Goal: Transaction & Acquisition: Purchase product/service

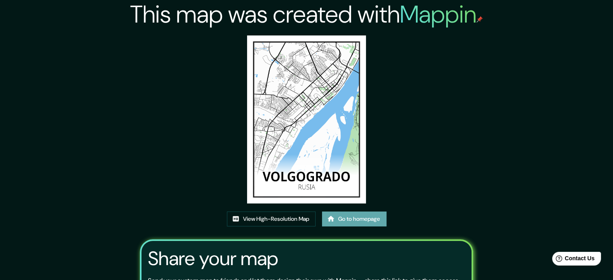
click at [342, 224] on link "Go to homepage" at bounding box center [354, 218] width 64 height 15
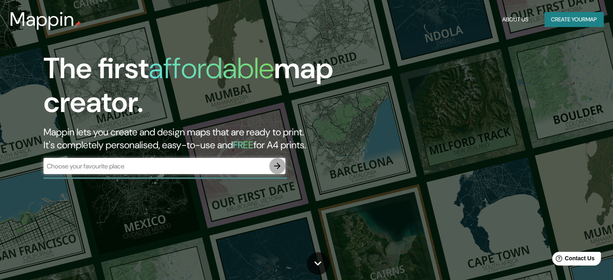
click at [272, 167] on icon "button" at bounding box center [277, 166] width 10 height 10
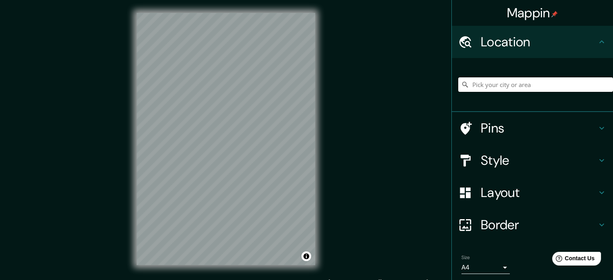
click at [485, 80] on input "Pick your city or area" at bounding box center [535, 84] width 155 height 15
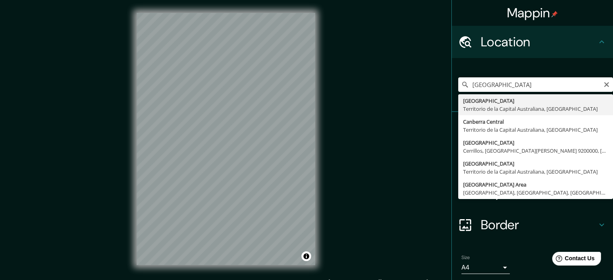
type input "Canberra, Territorio de la Capital Australiana, Australia"
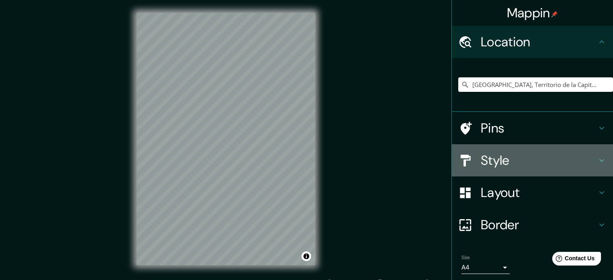
click at [587, 165] on h4 "Style" at bounding box center [539, 160] width 116 height 16
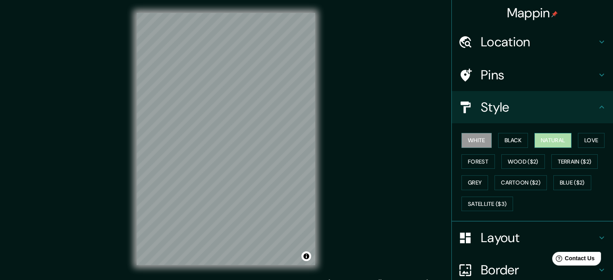
click at [559, 141] on button "Natural" at bounding box center [552, 140] width 37 height 15
drag, startPoint x: 236, startPoint y: 153, endPoint x: 245, endPoint y: 171, distance: 20.2
click at [245, 171] on div at bounding box center [243, 174] width 6 height 6
click at [243, 172] on div at bounding box center [243, 174] width 6 height 6
click at [253, 186] on div at bounding box center [255, 186] width 6 height 6
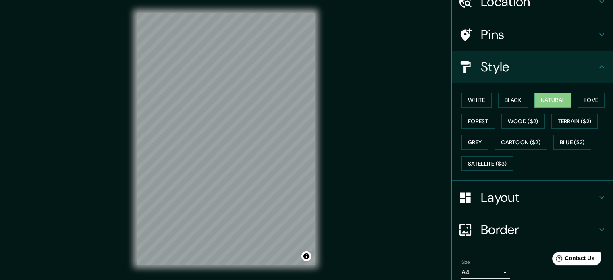
click at [537, 196] on h4 "Layout" at bounding box center [539, 197] width 116 height 16
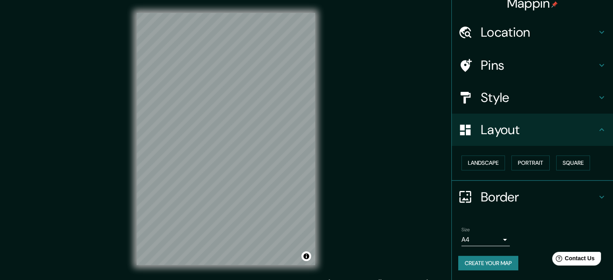
scroll to position [9, 0]
click at [533, 162] on button "Portrait" at bounding box center [530, 163] width 38 height 15
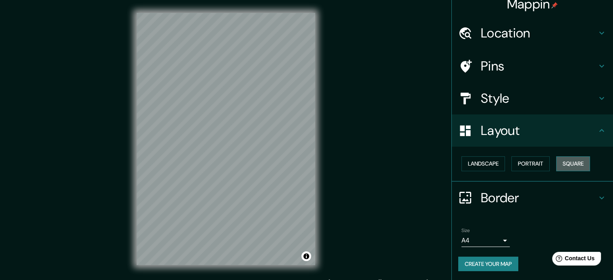
click at [558, 160] on button "Square" at bounding box center [573, 163] width 34 height 15
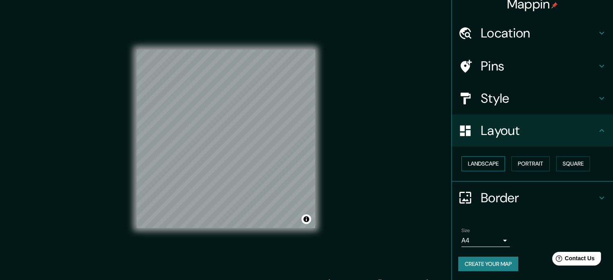
click at [480, 158] on button "Landscape" at bounding box center [483, 163] width 44 height 15
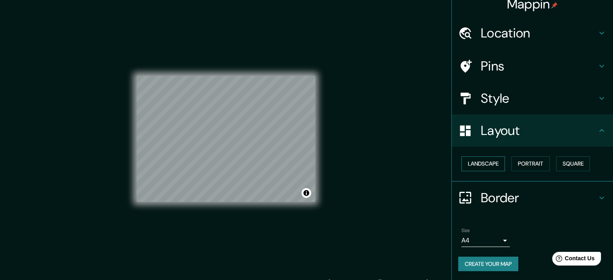
click at [485, 162] on button "Landscape" at bounding box center [483, 163] width 44 height 15
click at [525, 161] on button "Portrait" at bounding box center [530, 163] width 38 height 15
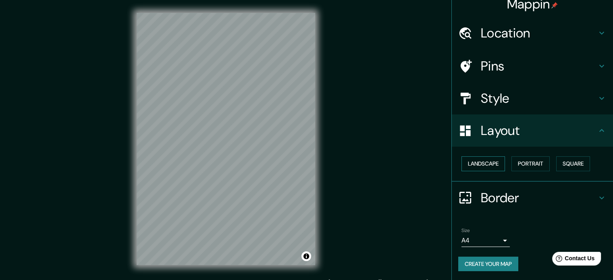
click at [486, 160] on button "Landscape" at bounding box center [483, 163] width 44 height 15
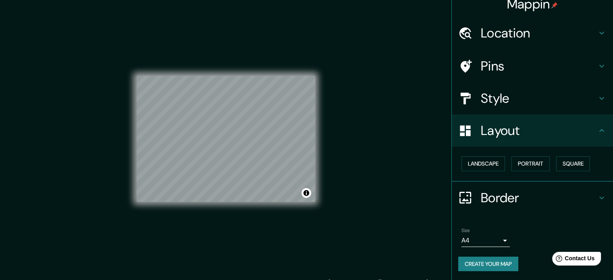
click at [558, 104] on h4 "Style" at bounding box center [539, 98] width 116 height 16
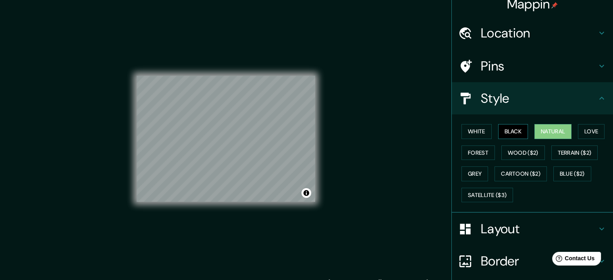
click at [509, 129] on button "Black" at bounding box center [513, 131] width 30 height 15
click at [477, 129] on button "White" at bounding box center [476, 131] width 30 height 15
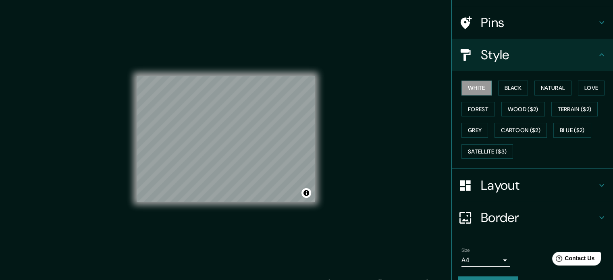
scroll to position [72, 0]
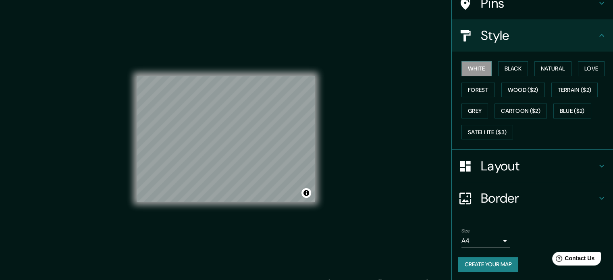
click at [562, 166] on h4 "Layout" at bounding box center [539, 166] width 116 height 16
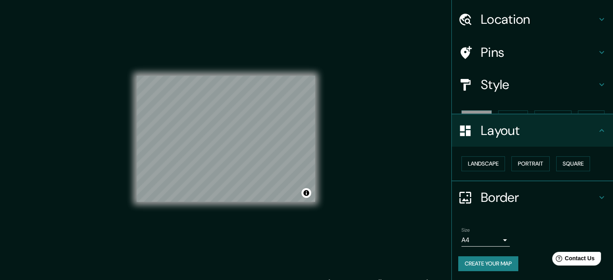
scroll to position [9, 0]
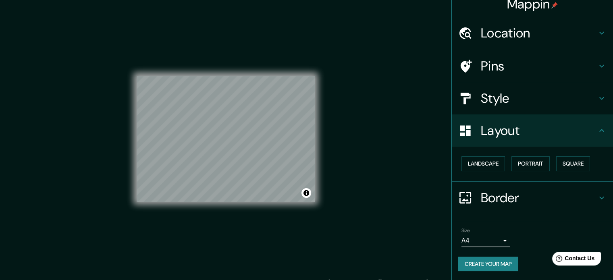
click at [538, 190] on h4 "Border" at bounding box center [539, 198] width 116 height 16
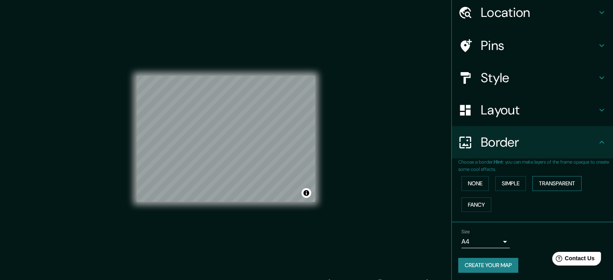
scroll to position [31, 0]
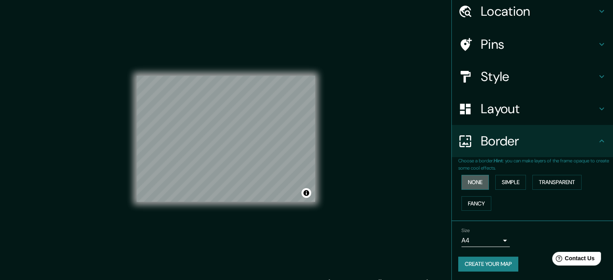
click at [474, 184] on button "None" at bounding box center [474, 182] width 27 height 15
click at [485, 265] on button "Create your map" at bounding box center [488, 264] width 60 height 15
click at [480, 181] on button "None" at bounding box center [474, 182] width 27 height 15
click at [469, 177] on button "None" at bounding box center [474, 182] width 27 height 15
click at [473, 185] on button "None" at bounding box center [474, 182] width 27 height 15
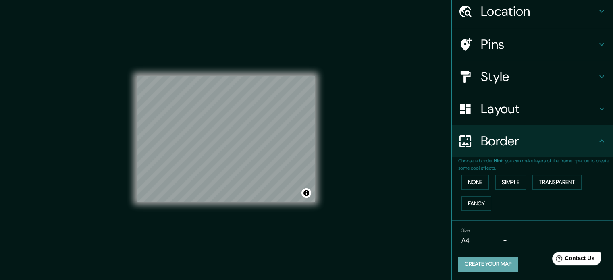
click at [491, 260] on button "Create your map" at bounding box center [488, 264] width 60 height 15
click at [476, 184] on button "None" at bounding box center [474, 182] width 27 height 15
click at [597, 143] on icon at bounding box center [602, 141] width 10 height 10
click at [604, 139] on div "Border" at bounding box center [532, 141] width 161 height 32
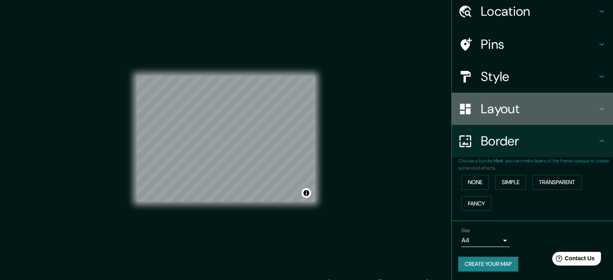
click at [586, 104] on h4 "Layout" at bounding box center [539, 109] width 116 height 16
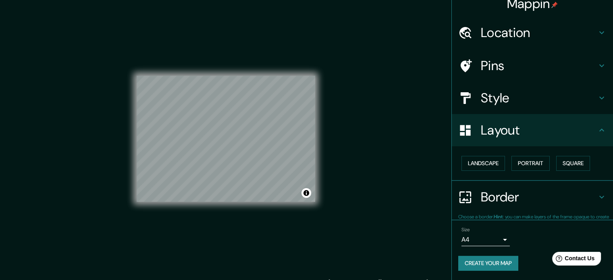
scroll to position [9, 0]
click at [574, 131] on h4 "Layout" at bounding box center [539, 130] width 116 height 16
click at [597, 100] on icon at bounding box center [602, 98] width 10 height 10
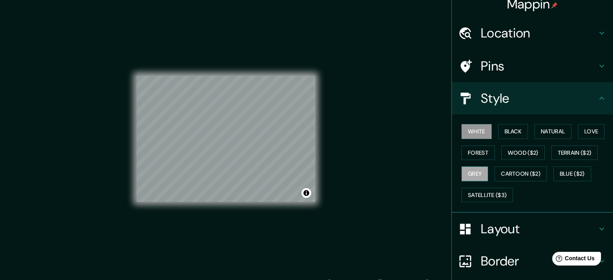
click at [477, 175] on button "Grey" at bounding box center [474, 173] width 27 height 15
click at [581, 131] on button "Love" at bounding box center [591, 131] width 27 height 15
click at [477, 132] on button "White" at bounding box center [476, 131] width 30 height 15
click at [588, 100] on h4 "Style" at bounding box center [539, 98] width 116 height 16
click at [589, 104] on h4 "Style" at bounding box center [539, 98] width 116 height 16
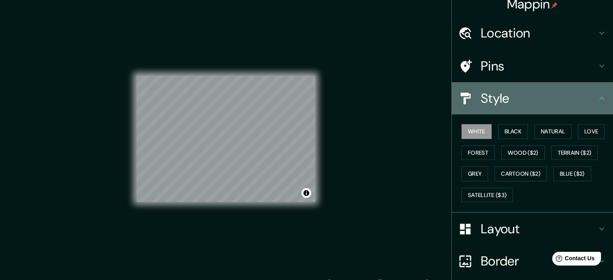
click at [547, 95] on h4 "Style" at bounding box center [539, 98] width 116 height 16
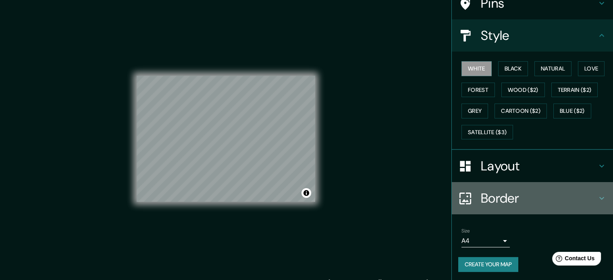
click at [521, 195] on h4 "Border" at bounding box center [539, 198] width 116 height 16
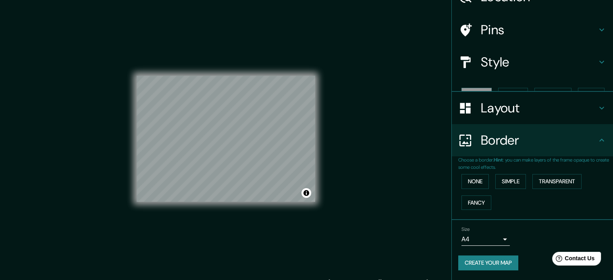
scroll to position [31, 0]
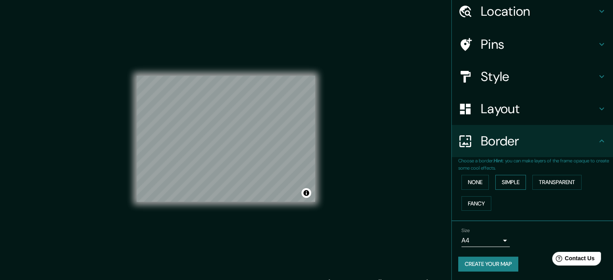
click at [506, 181] on button "Simple" at bounding box center [510, 182] width 31 height 15
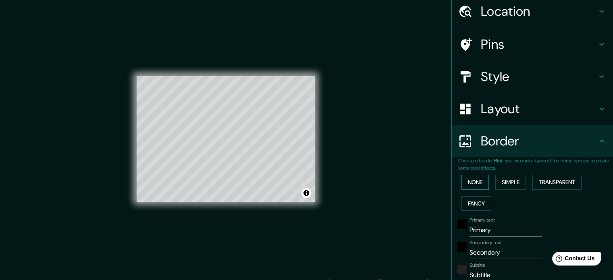
click at [478, 185] on button "None" at bounding box center [474, 182] width 27 height 15
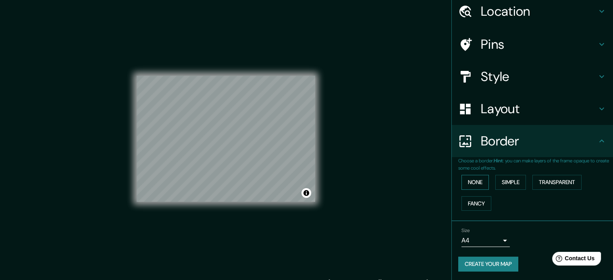
click at [479, 183] on button "None" at bounding box center [474, 182] width 27 height 15
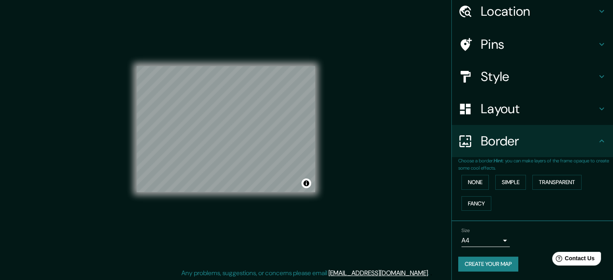
scroll to position [10, 0]
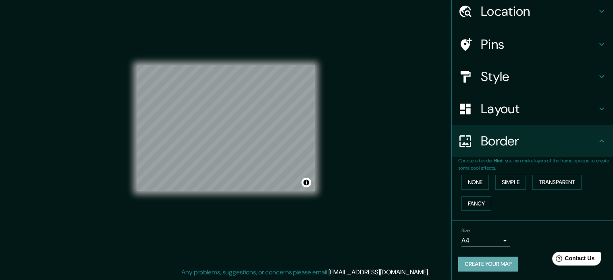
click at [495, 262] on button "Create your map" at bounding box center [488, 264] width 60 height 15
click at [511, 110] on h4 "Layout" at bounding box center [539, 109] width 116 height 16
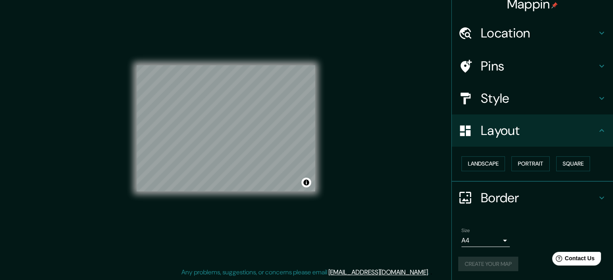
scroll to position [9, 0]
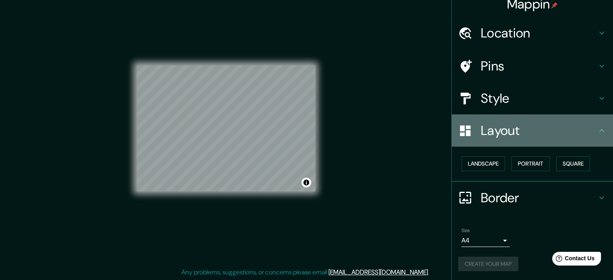
click at [547, 129] on h4 "Layout" at bounding box center [539, 130] width 116 height 16
click at [597, 126] on icon at bounding box center [602, 131] width 10 height 10
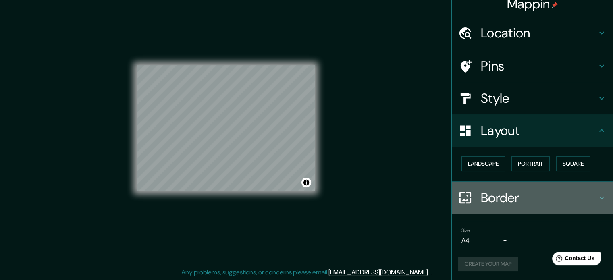
click at [564, 201] on h4 "Border" at bounding box center [539, 198] width 116 height 16
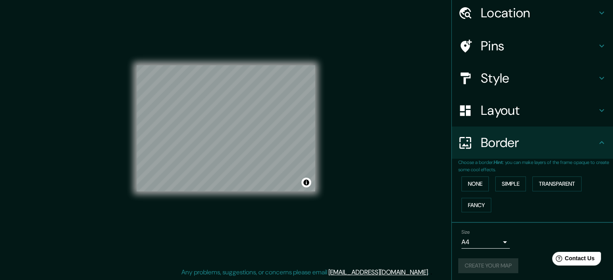
scroll to position [31, 0]
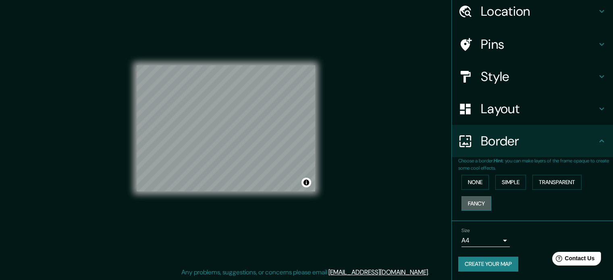
click at [480, 204] on button "Fancy" at bounding box center [476, 203] width 30 height 15
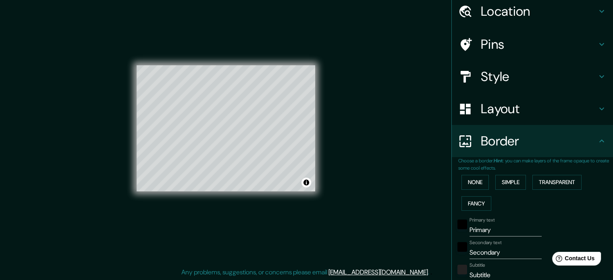
scroll to position [192, 0]
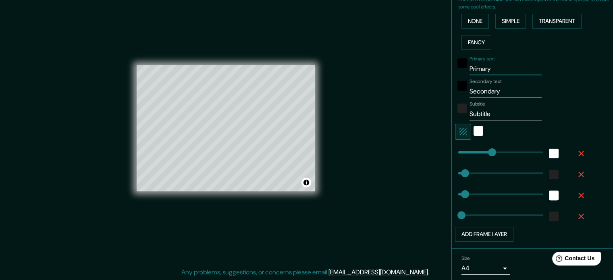
drag, startPoint x: 496, startPoint y: 70, endPoint x: 409, endPoint y: 83, distance: 87.6
click at [409, 83] on div "Mappin Location Canberra, Territorio de la Capital Australiana, Australia Pins …" at bounding box center [306, 135] width 613 height 291
type input "177"
type input "35"
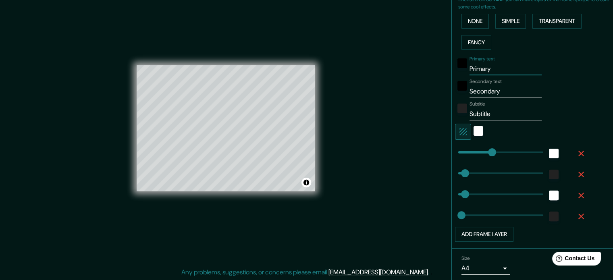
type input "18"
type input "177"
type input "35"
type input "18"
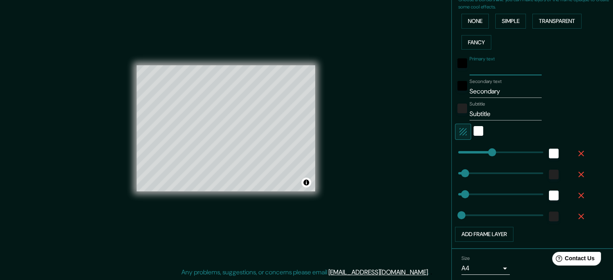
type input "177"
type input "35"
type input "18"
drag, startPoint x: 503, startPoint y: 90, endPoint x: 426, endPoint y: 98, distance: 77.4
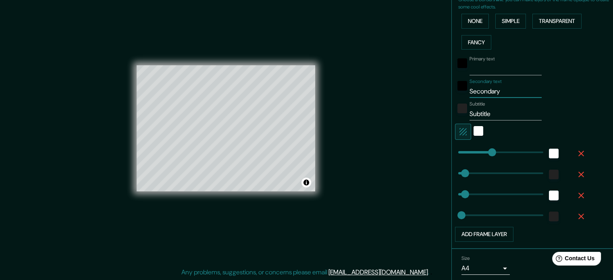
click at [426, 98] on div "Mappin Location Canberra, Territorio de la Capital Australiana, Australia Pins …" at bounding box center [306, 135] width 613 height 291
type input "177"
type input "35"
type input "18"
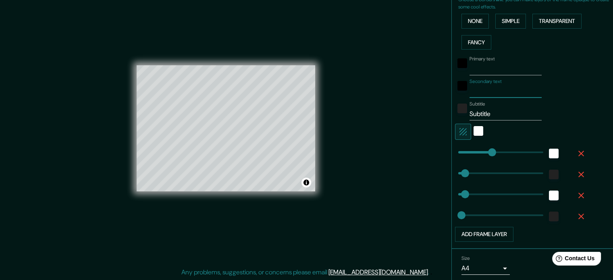
type input "177"
type input "35"
type input "18"
type input "177"
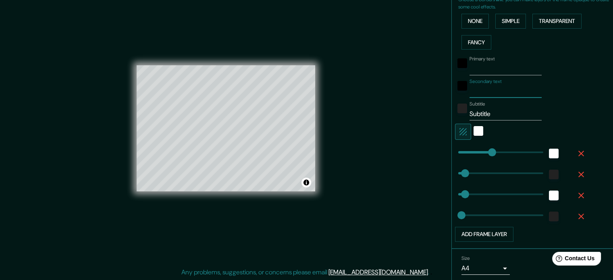
type input "35"
type input "18"
drag, startPoint x: 496, startPoint y: 116, endPoint x: 443, endPoint y: 121, distance: 53.1
click at [443, 121] on div "Mappin Location Canberra, Territorio de la Capital Australiana, Australia Pins …" at bounding box center [306, 135] width 613 height 291
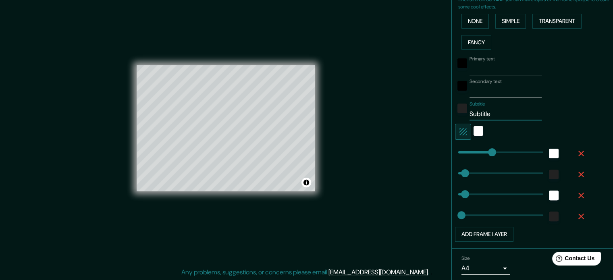
type input "177"
type input "35"
type input "18"
type input "177"
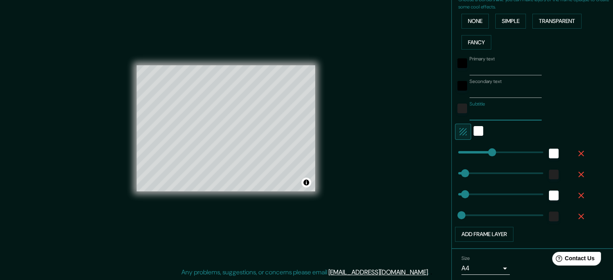
type input "35"
type input "18"
type input "177"
type input "0"
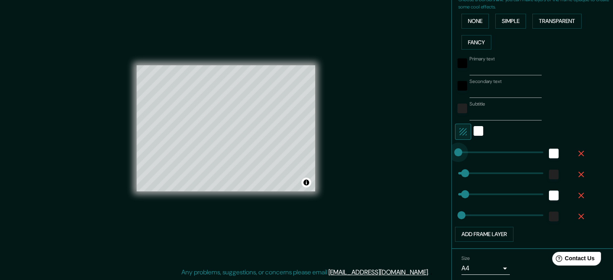
drag, startPoint x: 487, startPoint y: 150, endPoint x: 390, endPoint y: 160, distance: 97.2
type input "35"
type input "18"
type input "0"
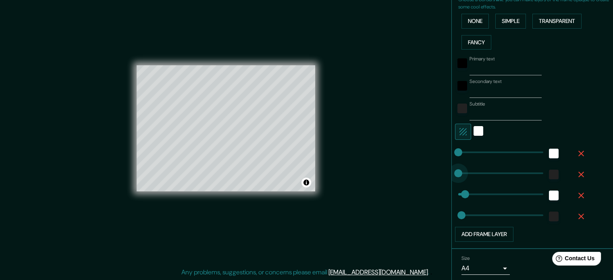
drag, startPoint x: 460, startPoint y: 173, endPoint x: 400, endPoint y: 179, distance: 59.9
type input "35"
type input "18"
type input "0"
drag, startPoint x: 457, startPoint y: 193, endPoint x: 393, endPoint y: 196, distance: 63.7
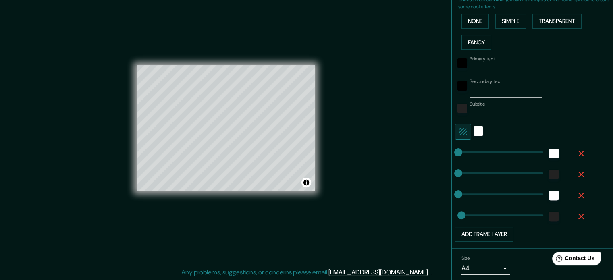
type input "0"
drag, startPoint x: 459, startPoint y: 213, endPoint x: 411, endPoint y: 213, distance: 48.3
type input "0"
drag, startPoint x: 455, startPoint y: 214, endPoint x: 401, endPoint y: 202, distance: 55.2
click at [383, 214] on div "Mappin Location Canberra, Territorio de la Capital Australiana, Australia Pins …" at bounding box center [306, 135] width 613 height 291
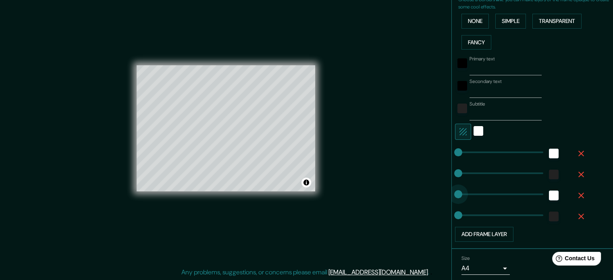
drag, startPoint x: 450, startPoint y: 195, endPoint x: 391, endPoint y: 196, distance: 58.8
click at [391, 196] on div "Mappin Location Canberra, Territorio de la Capital Australiana, Australia Pins …" at bounding box center [306, 135] width 613 height 291
drag, startPoint x: 450, startPoint y: 172, endPoint x: 376, endPoint y: 174, distance: 73.7
click at [374, 174] on div "Mappin Location Canberra, Territorio de la Capital Australiana, Australia Pins …" at bounding box center [306, 135] width 613 height 291
click at [576, 152] on icon "button" at bounding box center [581, 154] width 10 height 10
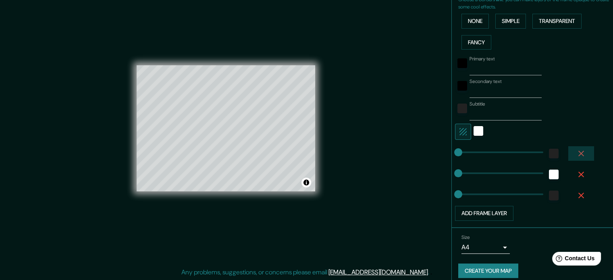
click at [576, 153] on icon "button" at bounding box center [581, 154] width 10 height 10
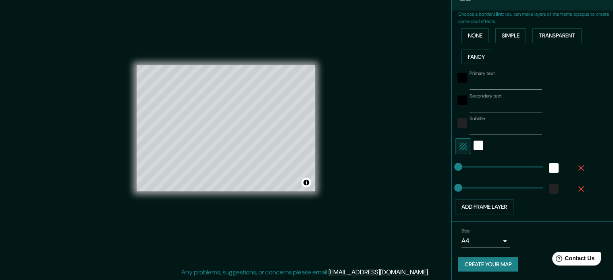
click at [572, 153] on div "Primary text Secondary text Subtitle Add frame layer" at bounding box center [522, 140] width 129 height 147
click at [576, 166] on icon "button" at bounding box center [581, 168] width 10 height 10
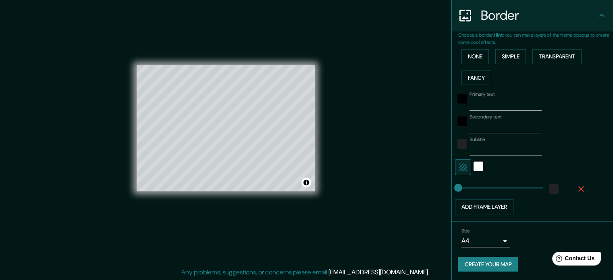
click at [575, 182] on button "button" at bounding box center [581, 189] width 26 height 15
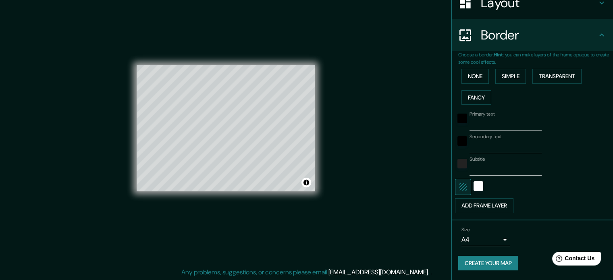
scroll to position [135, 0]
click at [458, 184] on icon "button" at bounding box center [463, 188] width 10 height 10
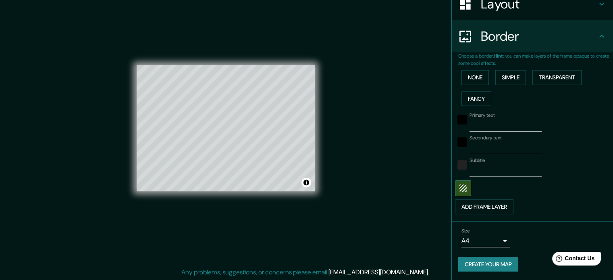
click at [481, 265] on button "Create your map" at bounding box center [488, 264] width 60 height 15
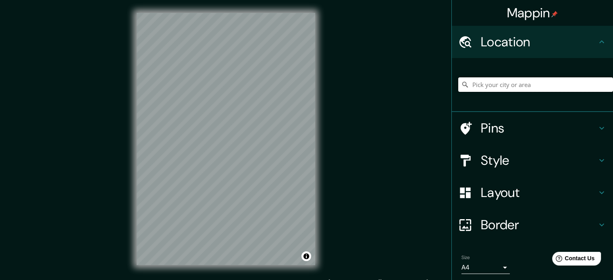
click at [493, 90] on input "Pick your city or area" at bounding box center [535, 84] width 155 height 15
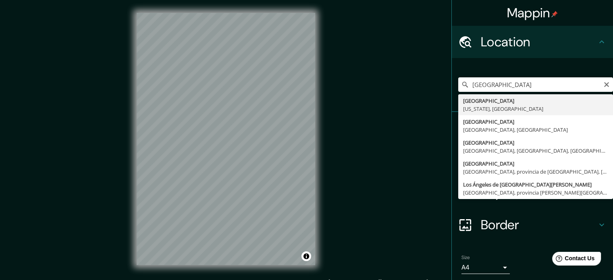
type input "Los Ángeles, California, Estados Unidos"
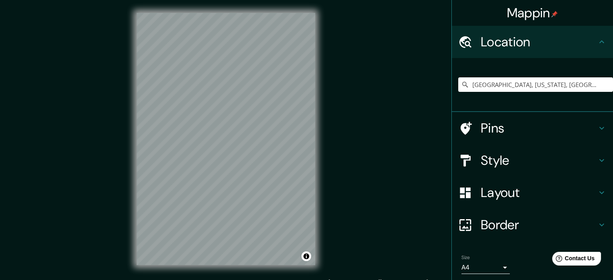
click at [575, 131] on h4 "Pins" at bounding box center [539, 128] width 116 height 16
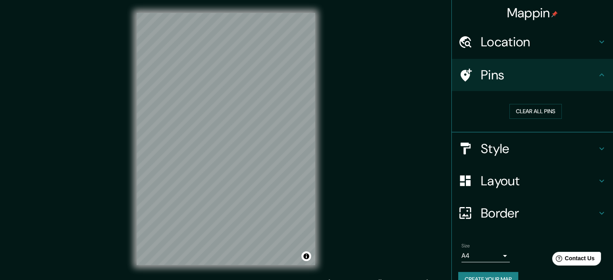
click at [564, 156] on div "Style" at bounding box center [532, 149] width 161 height 32
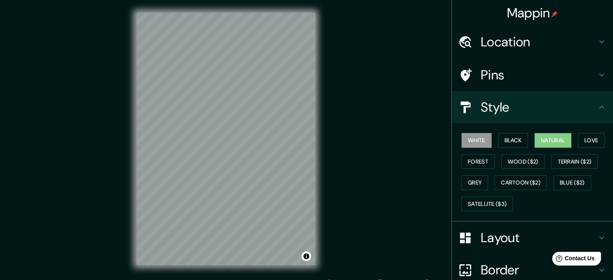
click at [553, 141] on button "Natural" at bounding box center [552, 140] width 37 height 15
click at [469, 144] on button "White" at bounding box center [476, 140] width 30 height 15
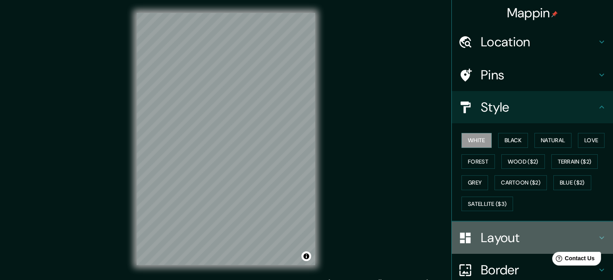
click at [504, 239] on h4 "Layout" at bounding box center [539, 238] width 116 height 16
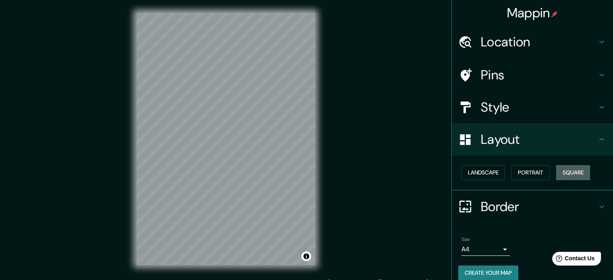
click at [561, 169] on button "Square" at bounding box center [573, 172] width 34 height 15
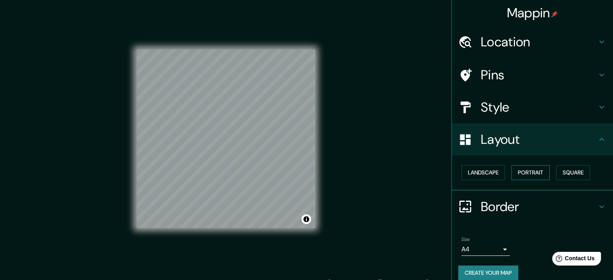
click at [530, 170] on button "Portrait" at bounding box center [530, 172] width 38 height 15
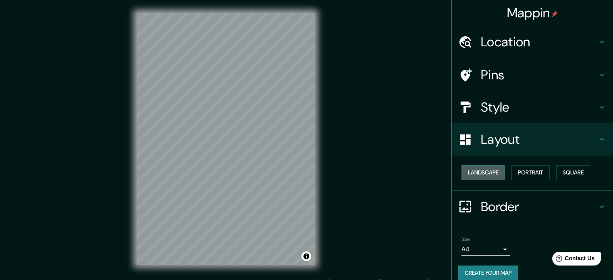
click at [495, 173] on button "Landscape" at bounding box center [483, 172] width 44 height 15
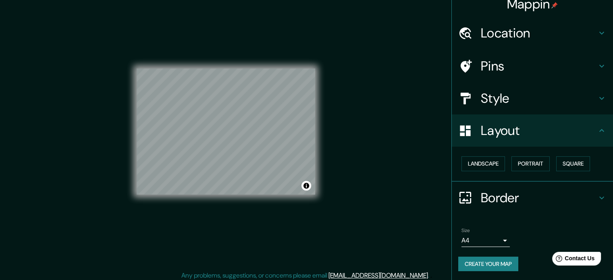
scroll to position [10, 0]
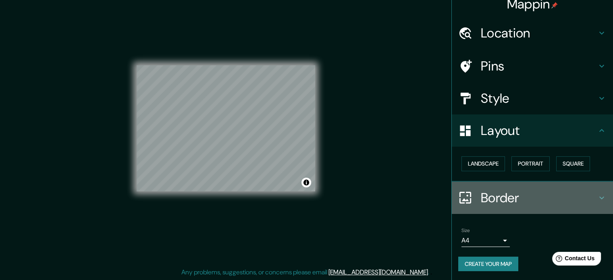
click at [534, 183] on div "Border" at bounding box center [532, 198] width 161 height 32
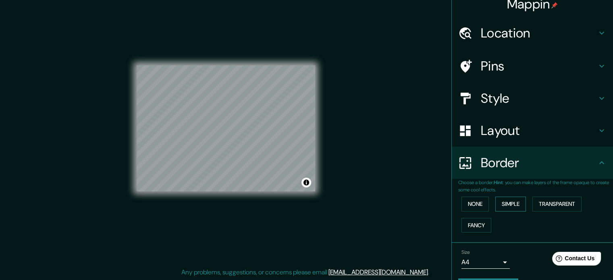
click at [496, 203] on button "Simple" at bounding box center [510, 204] width 31 height 15
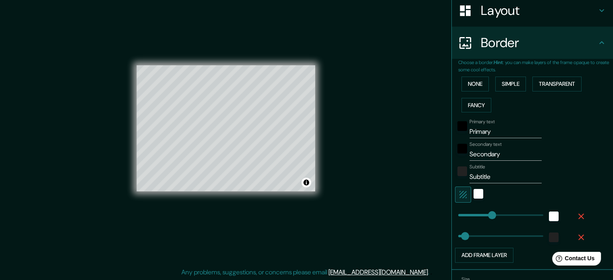
scroll to position [130, 0]
type input "177"
click at [576, 216] on icon "button" at bounding box center [581, 216] width 10 height 10
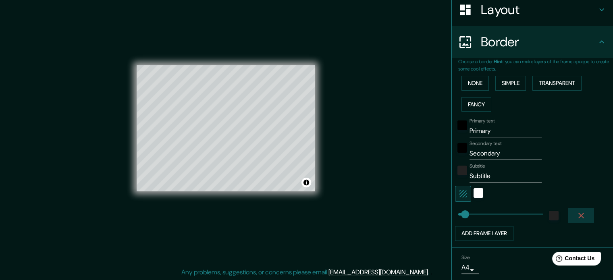
click at [577, 213] on icon "button" at bounding box center [581, 216] width 10 height 10
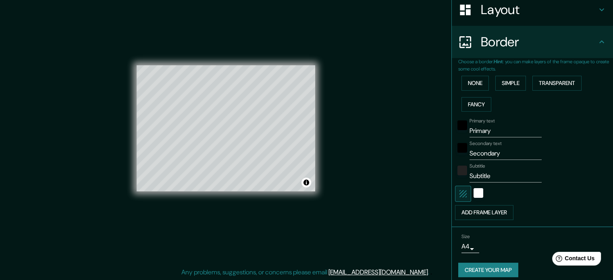
click at [458, 192] on icon "button" at bounding box center [463, 194] width 10 height 10
drag, startPoint x: 504, startPoint y: 131, endPoint x: 411, endPoint y: 131, distance: 93.5
click at [411, 131] on div "Mappin Location Los Ángeles, California, Estados Unidos Pins Style Layout Borde…" at bounding box center [306, 135] width 613 height 291
drag, startPoint x: 503, startPoint y: 157, endPoint x: 430, endPoint y: 164, distance: 72.8
click at [430, 164] on div "Mappin Location Los Ángeles, California, Estados Unidos Pins Style Layout Borde…" at bounding box center [306, 135] width 613 height 291
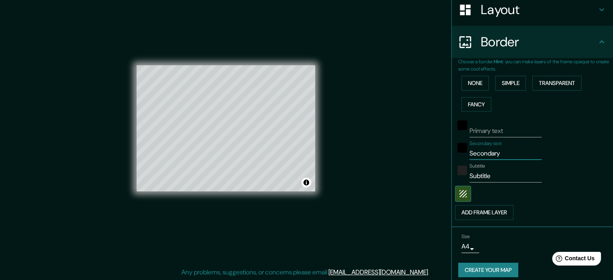
click at [477, 129] on input "Primary text" at bounding box center [505, 130] width 72 height 13
drag, startPoint x: 512, startPoint y: 152, endPoint x: 382, endPoint y: 155, distance: 130.2
click at [382, 155] on div "Mappin Location Los Ángeles, California, Estados Unidos Pins Style Layout Borde…" at bounding box center [306, 135] width 613 height 291
drag, startPoint x: 481, startPoint y: 180, endPoint x: 425, endPoint y: 182, distance: 56.0
click at [425, 182] on div "Mappin Location Los Ángeles, California, Estados Unidos Pins Style Layout Borde…" at bounding box center [306, 135] width 613 height 291
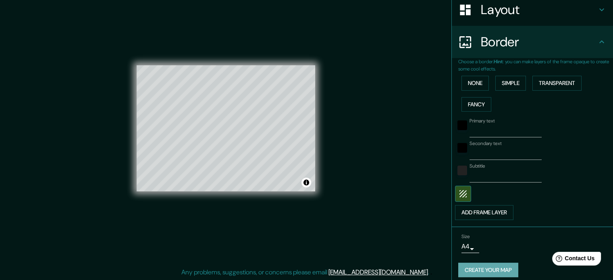
click at [500, 264] on button "Create your map" at bounding box center [488, 270] width 60 height 15
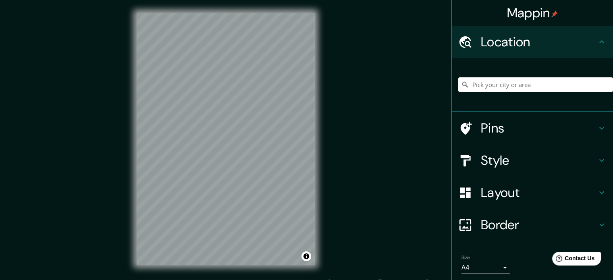
click at [510, 84] on input "Pick your city or area" at bounding box center [535, 84] width 155 height 15
click at [354, 166] on div "Mappin Location [GEOGRAPHIC_DATA], [GEOGRAPHIC_DATA], [GEOGRAPHIC_DATA] Pins St…" at bounding box center [306, 145] width 613 height 291
click at [514, 83] on input "[GEOGRAPHIC_DATA], [GEOGRAPHIC_DATA], [GEOGRAPHIC_DATA]" at bounding box center [535, 84] width 155 height 15
click at [515, 83] on input "[GEOGRAPHIC_DATA], [GEOGRAPHIC_DATA], [GEOGRAPHIC_DATA]" at bounding box center [535, 84] width 155 height 15
click at [515, 82] on input "[GEOGRAPHIC_DATA], [GEOGRAPHIC_DATA], [GEOGRAPHIC_DATA]" at bounding box center [535, 84] width 155 height 15
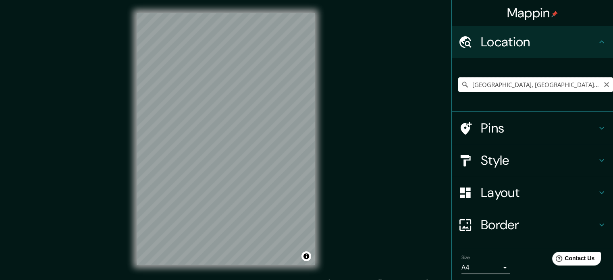
click at [515, 82] on input "[GEOGRAPHIC_DATA], [GEOGRAPHIC_DATA], [GEOGRAPHIC_DATA]" at bounding box center [535, 84] width 155 height 15
click at [502, 79] on input "[GEOGRAPHIC_DATA], [GEOGRAPHIC_DATA], [GEOGRAPHIC_DATA]" at bounding box center [535, 84] width 155 height 15
click at [485, 88] on input "[GEOGRAPHIC_DATA], [GEOGRAPHIC_DATA], [GEOGRAPHIC_DATA]" at bounding box center [535, 84] width 155 height 15
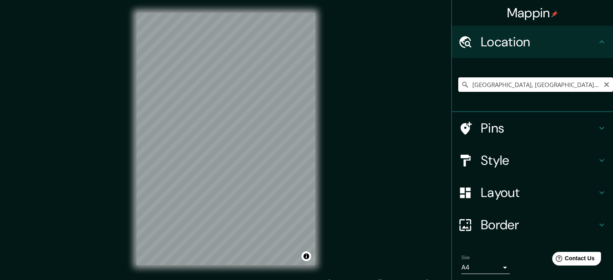
click at [485, 88] on input "[GEOGRAPHIC_DATA], [GEOGRAPHIC_DATA], [GEOGRAPHIC_DATA]" at bounding box center [535, 84] width 155 height 15
click at [326, 196] on div "© Mapbox © OpenStreetMap Improve this map" at bounding box center [226, 139] width 204 height 278
click at [349, 198] on div "Mappin Location [GEOGRAPHIC_DATA], [GEOGRAPHIC_DATA], [GEOGRAPHIC_DATA] Pins St…" at bounding box center [306, 145] width 613 height 291
click at [548, 81] on input "Acajutla, Departamento de [GEOGRAPHIC_DATA], [GEOGRAPHIC_DATA]" at bounding box center [535, 84] width 155 height 15
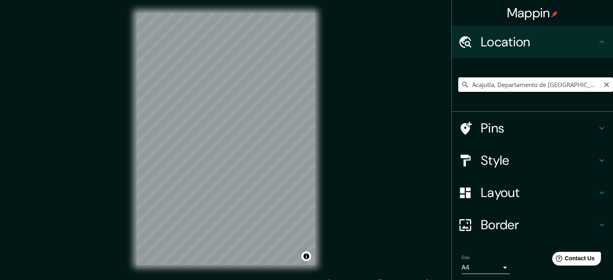
click at [548, 81] on input "Acajutla, Departamento de [GEOGRAPHIC_DATA], [GEOGRAPHIC_DATA]" at bounding box center [535, 84] width 155 height 15
click at [521, 82] on input "[GEOGRAPHIC_DATA][PERSON_NAME], [GEOGRAPHIC_DATA][DATE][PERSON_NAME], [GEOGRAPH…" at bounding box center [535, 84] width 155 height 15
click at [522, 82] on input "[GEOGRAPHIC_DATA][PERSON_NAME], [GEOGRAPHIC_DATA][DATE][PERSON_NAME], [GEOGRAPH…" at bounding box center [535, 84] width 155 height 15
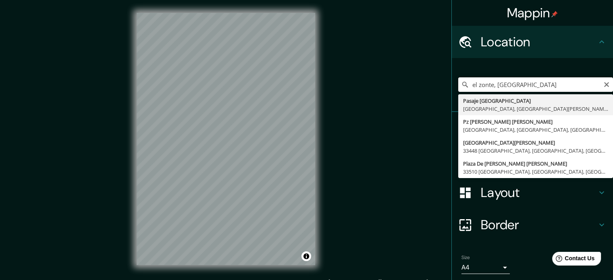
drag, startPoint x: 466, startPoint y: 87, endPoint x: 346, endPoint y: 84, distance: 119.7
click at [348, 85] on div "Mappin Location [GEOGRAPHIC_DATA], [GEOGRAPHIC_DATA] [GEOGRAPHIC_DATA] [GEOGRAP…" at bounding box center [306, 145] width 613 height 291
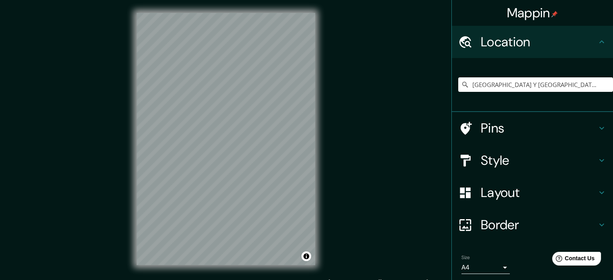
click at [530, 170] on div "Style" at bounding box center [532, 160] width 161 height 32
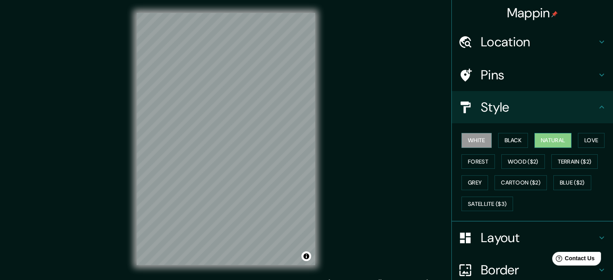
click at [559, 139] on button "Natural" at bounding box center [552, 140] width 37 height 15
click at [324, 192] on div "© Mapbox © OpenStreetMap Improve this map" at bounding box center [226, 139] width 204 height 278
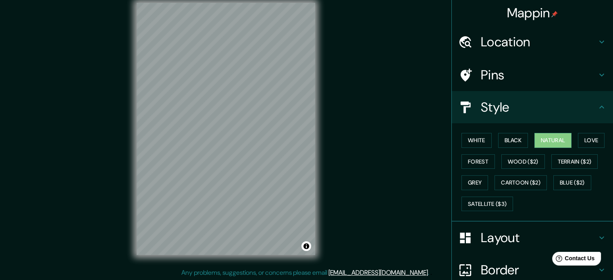
scroll to position [10, 0]
click at [319, 162] on div "© Mapbox © OpenStreetMap Improve this map" at bounding box center [226, 129] width 204 height 278
click at [316, 172] on div "© Mapbox © OpenStreetMap Improve this map" at bounding box center [226, 129] width 204 height 278
click at [481, 139] on button "White" at bounding box center [476, 140] width 30 height 15
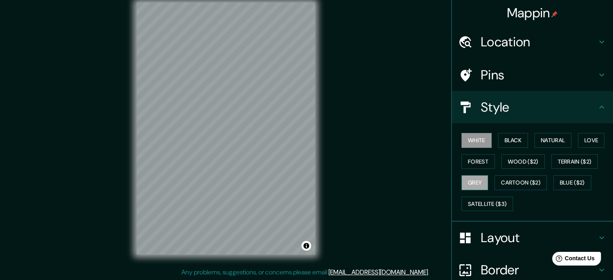
click at [474, 181] on button "Grey" at bounding box center [474, 182] width 27 height 15
click at [572, 163] on button "Terrain ($2)" at bounding box center [574, 161] width 47 height 15
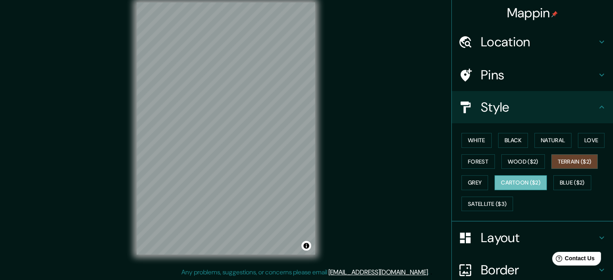
click at [512, 180] on button "Cartoon ($2)" at bounding box center [520, 182] width 52 height 15
click at [322, 95] on div "© Mapbox © OpenStreetMap Improve this map" at bounding box center [226, 129] width 204 height 278
click at [482, 139] on button "White" at bounding box center [476, 140] width 30 height 15
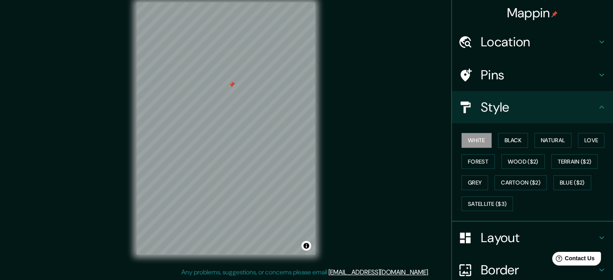
click at [230, 85] on div at bounding box center [231, 84] width 6 height 6
click at [552, 48] on h4 "Location" at bounding box center [539, 42] width 116 height 16
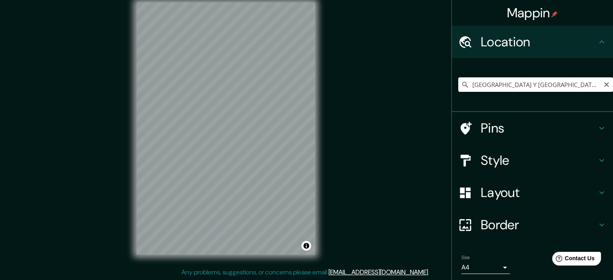
click at [553, 80] on input "[GEOGRAPHIC_DATA] Y [GEOGRAPHIC_DATA], [GEOGRAPHIC_DATA], [GEOGRAPHIC_DATA], [G…" at bounding box center [535, 84] width 155 height 15
click at [530, 91] on input "El Pireo, periferia del [GEOGRAPHIC_DATA], [GEOGRAPHIC_DATA]" at bounding box center [535, 84] width 155 height 15
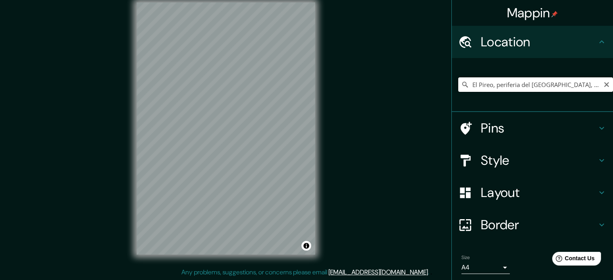
click at [530, 91] on input "El Pireo, periferia del [GEOGRAPHIC_DATA], [GEOGRAPHIC_DATA]" at bounding box center [535, 84] width 155 height 15
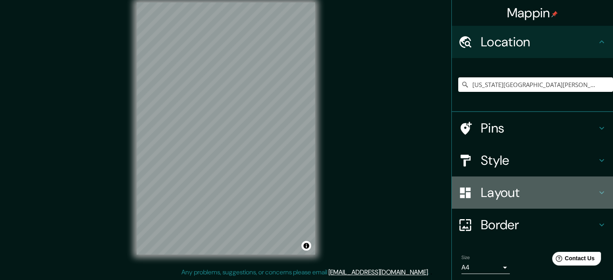
click at [528, 201] on div "Layout" at bounding box center [532, 192] width 161 height 32
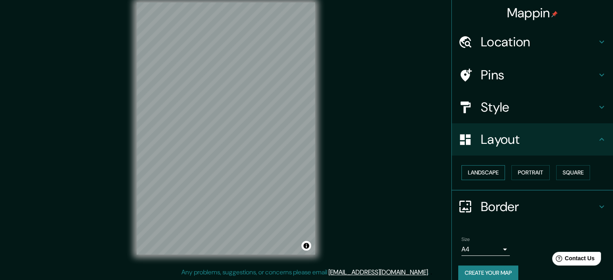
click at [480, 170] on button "Landscape" at bounding box center [483, 172] width 44 height 15
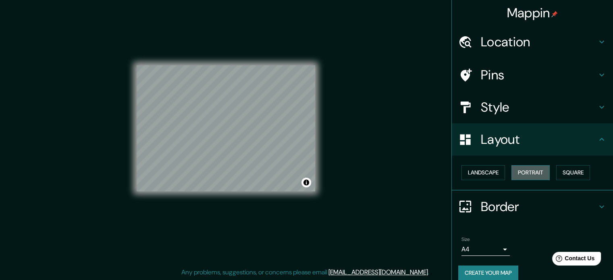
click at [531, 174] on button "Portrait" at bounding box center [530, 172] width 38 height 15
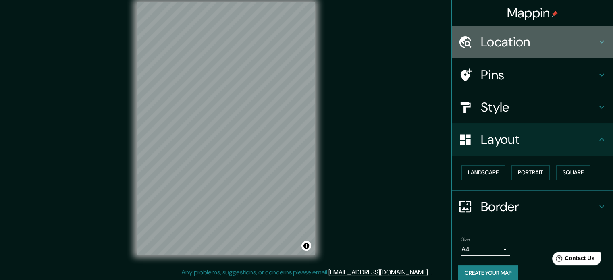
click at [523, 48] on h4 "Location" at bounding box center [539, 42] width 116 height 16
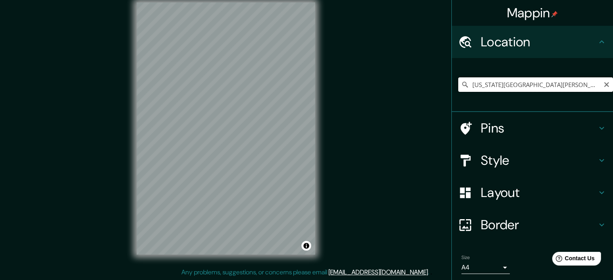
click at [516, 84] on input "[US_STATE][GEOGRAPHIC_DATA][PERSON_NAME], [GEOGRAPHIC_DATA], [GEOGRAPHIC_DATA]" at bounding box center [535, 84] width 155 height 15
click at [517, 84] on input "[US_STATE][GEOGRAPHIC_DATA][PERSON_NAME], [GEOGRAPHIC_DATA], [GEOGRAPHIC_DATA]" at bounding box center [535, 84] width 155 height 15
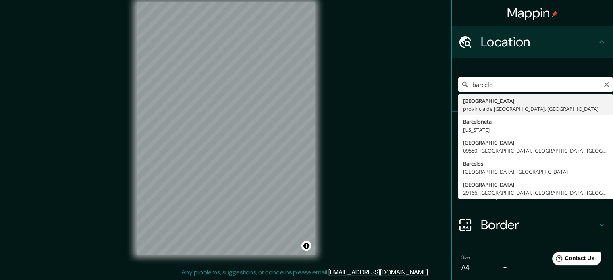
type input "[GEOGRAPHIC_DATA], [GEOGRAPHIC_DATA], [GEOGRAPHIC_DATA]"
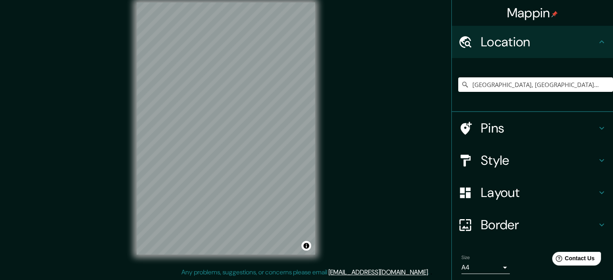
click at [119, 242] on div "Mappin Location [GEOGRAPHIC_DATA], [GEOGRAPHIC_DATA], [GEOGRAPHIC_DATA] Pins St…" at bounding box center [306, 135] width 613 height 291
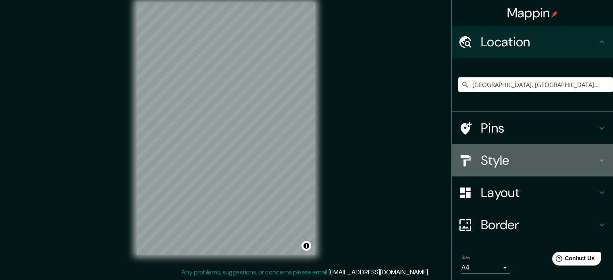
click at [550, 166] on h4 "Style" at bounding box center [539, 160] width 116 height 16
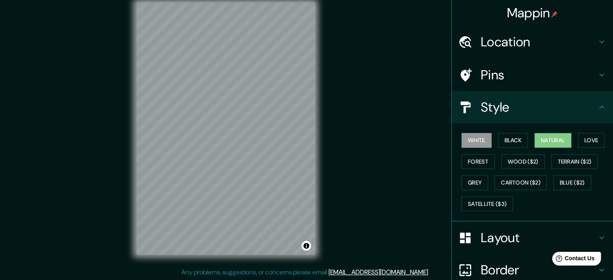
click at [564, 143] on button "Natural" at bounding box center [552, 140] width 37 height 15
